Goal: Task Accomplishment & Management: Use online tool/utility

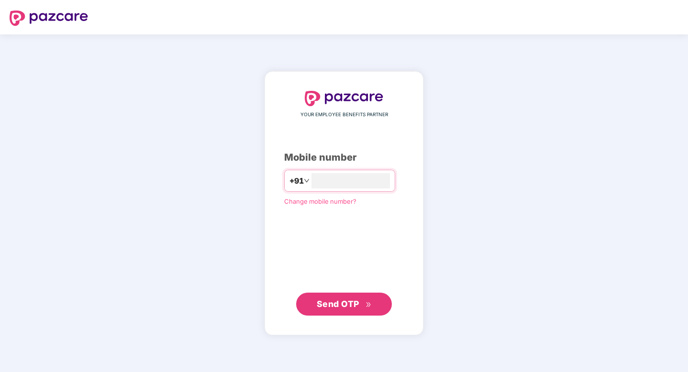
type input "**********"
click at [345, 301] on span "Send OTP" at bounding box center [338, 304] width 43 height 10
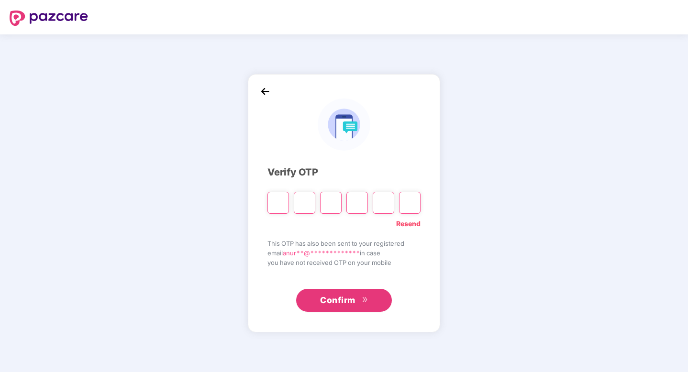
type input "*"
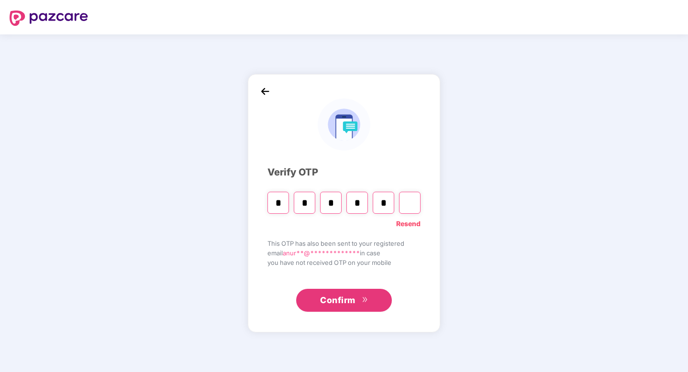
type input "*"
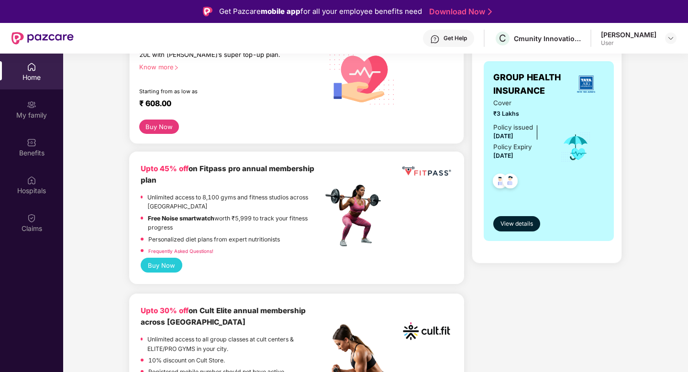
scroll to position [157, 0]
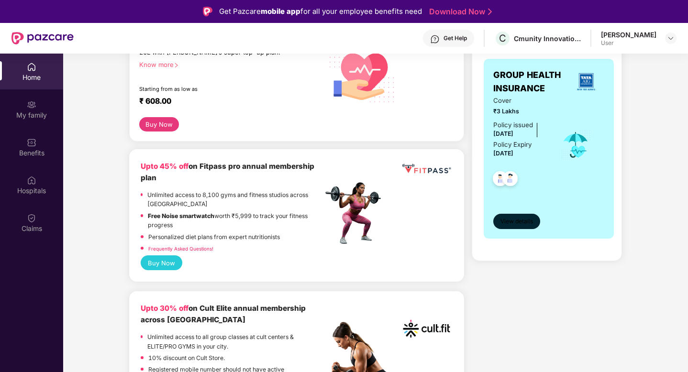
click at [521, 224] on span "View details" at bounding box center [517, 221] width 33 height 9
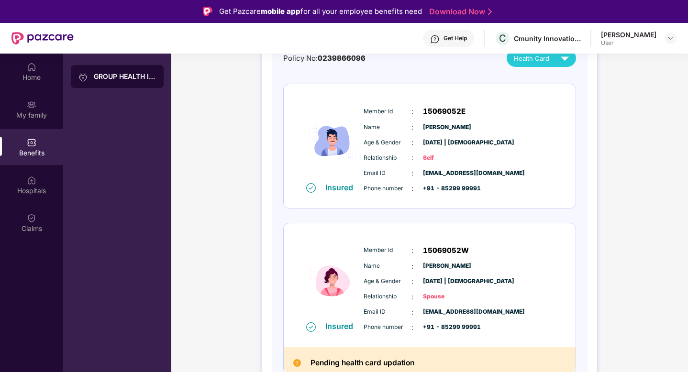
scroll to position [118, 0]
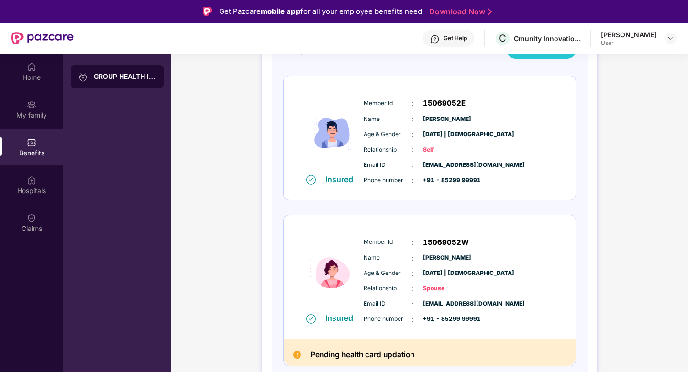
click at [296, 356] on img at bounding box center [297, 355] width 8 height 8
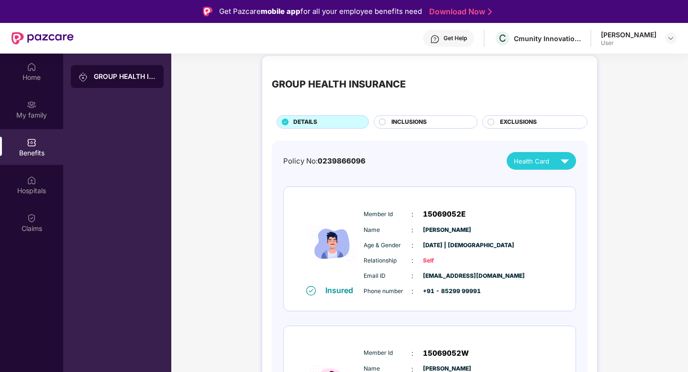
scroll to position [0, 0]
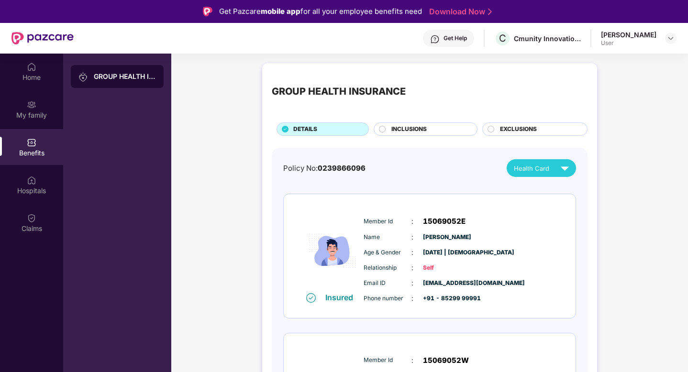
click at [404, 129] on span "INCLUSIONS" at bounding box center [408, 129] width 35 height 9
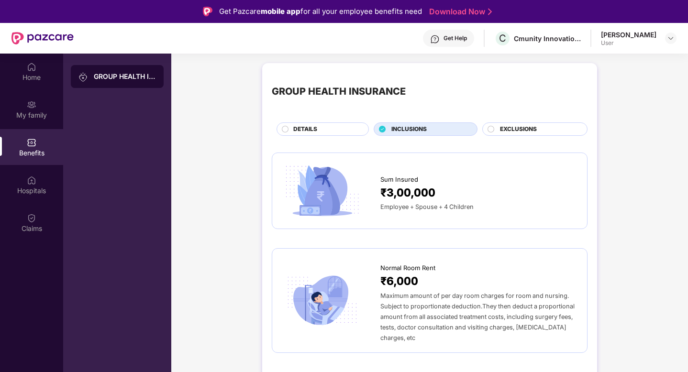
click at [495, 135] on div "EXCLUSIONS" at bounding box center [538, 130] width 87 height 11
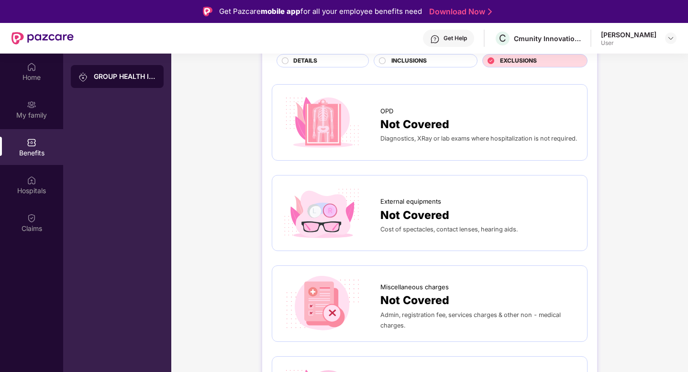
scroll to position [60, 0]
